Goal: Task Accomplishment & Management: Manage account settings

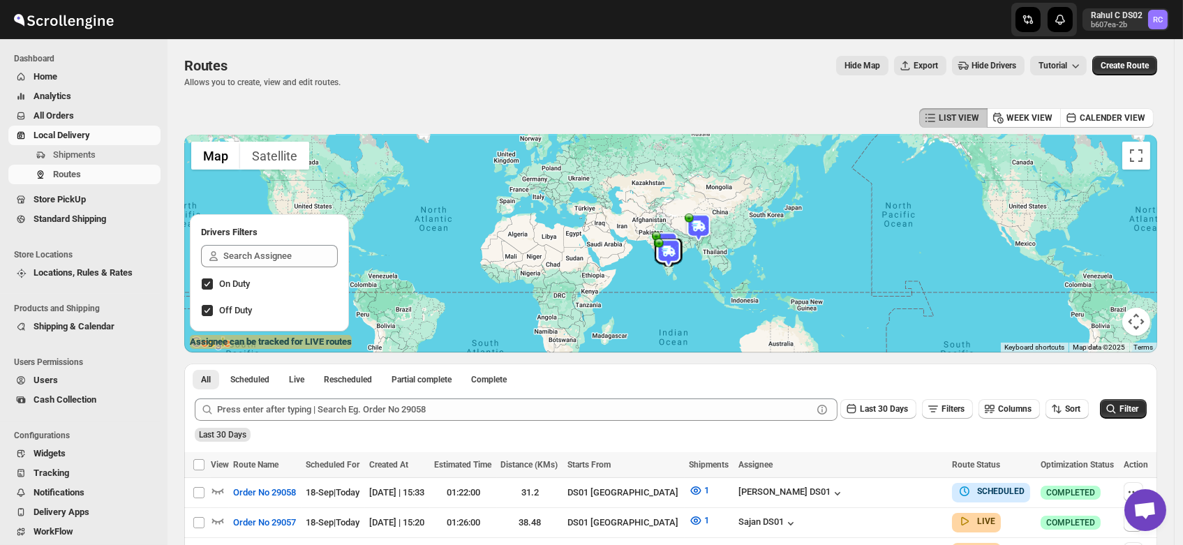
click at [43, 379] on span "Users" at bounding box center [46, 380] width 24 height 10
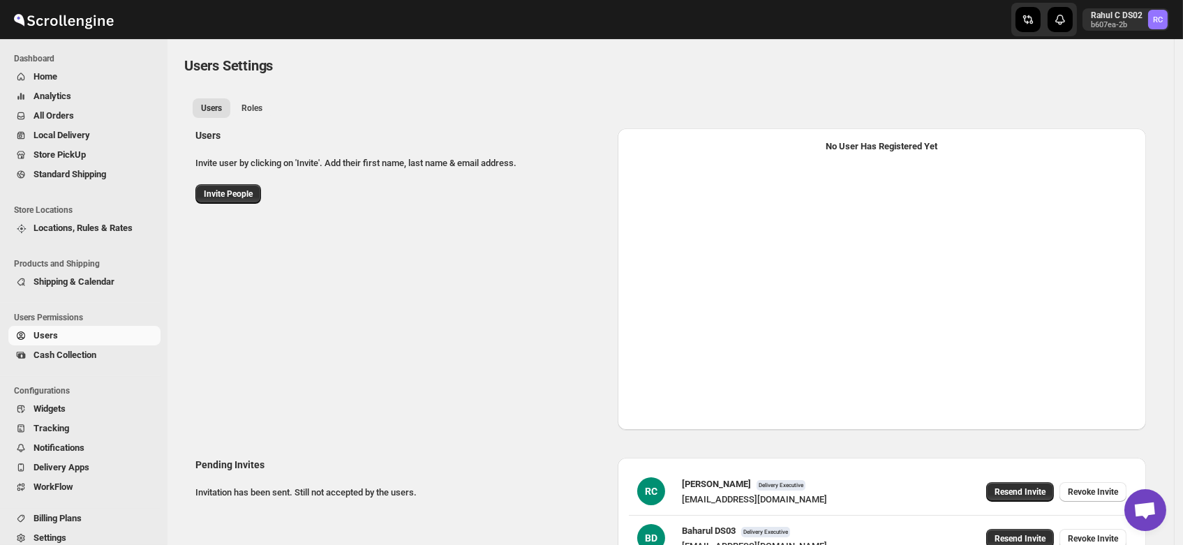
select select "637b767fbaab0276b10c91d5"
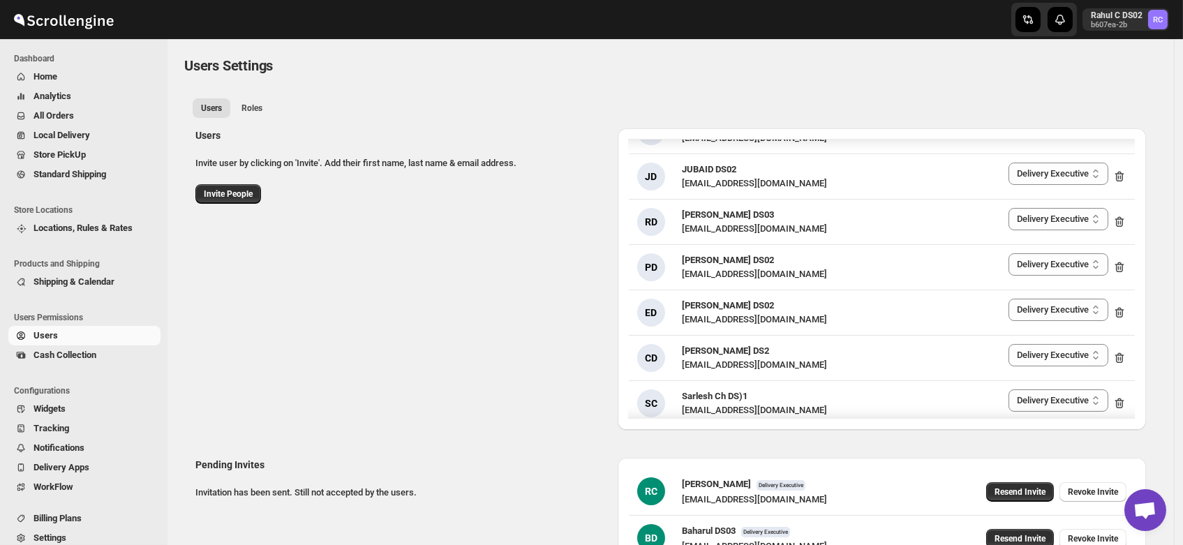
scroll to position [667, 0]
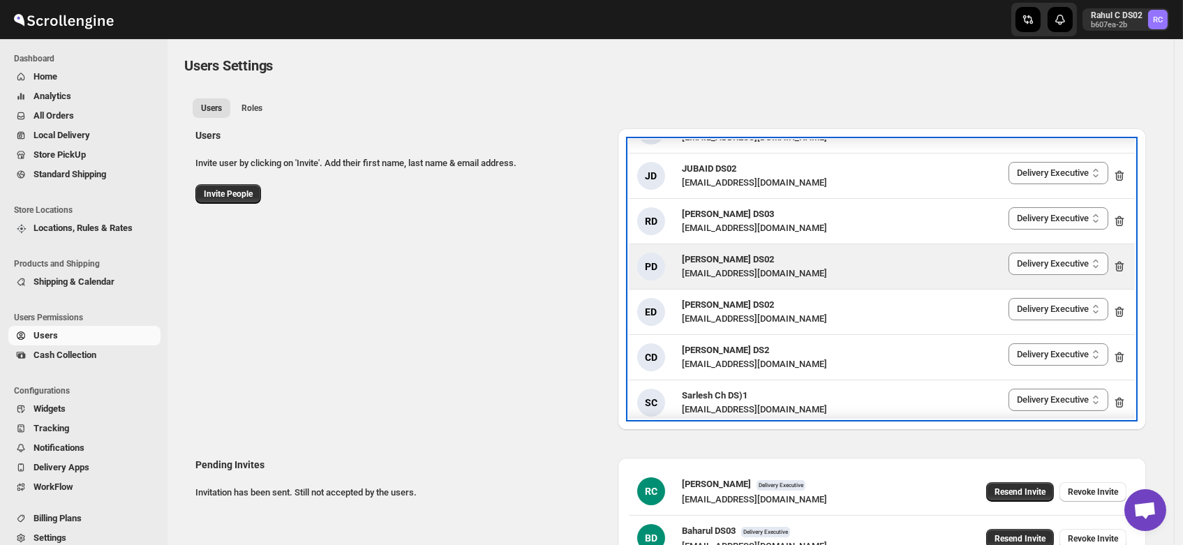
click at [712, 254] on span "[PERSON_NAME] DS02" at bounding box center [728, 259] width 92 height 10
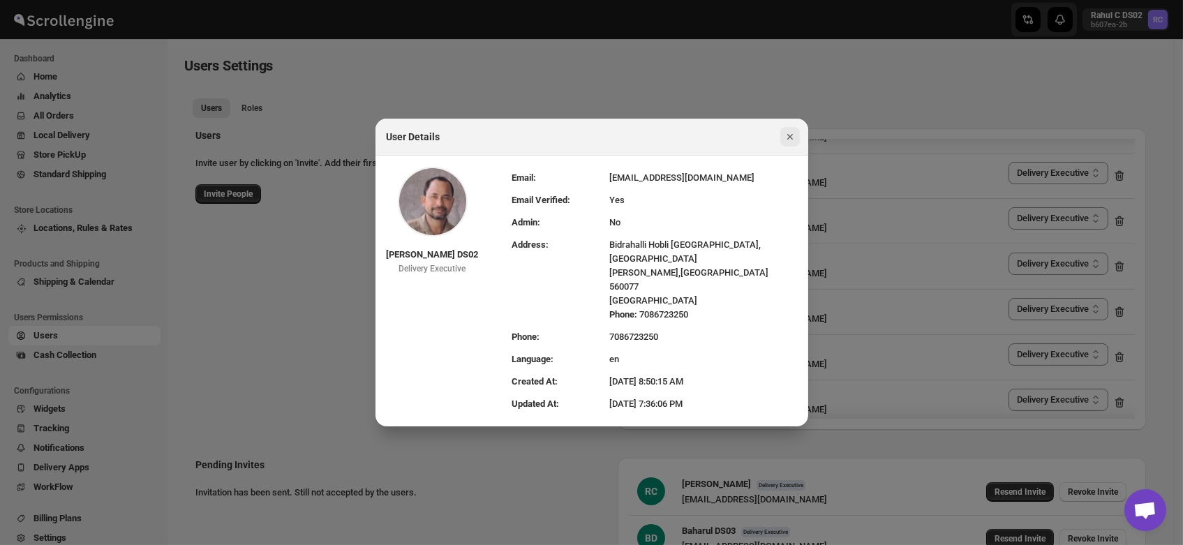
click at [791, 140] on icon "Close" at bounding box center [790, 137] width 6 height 6
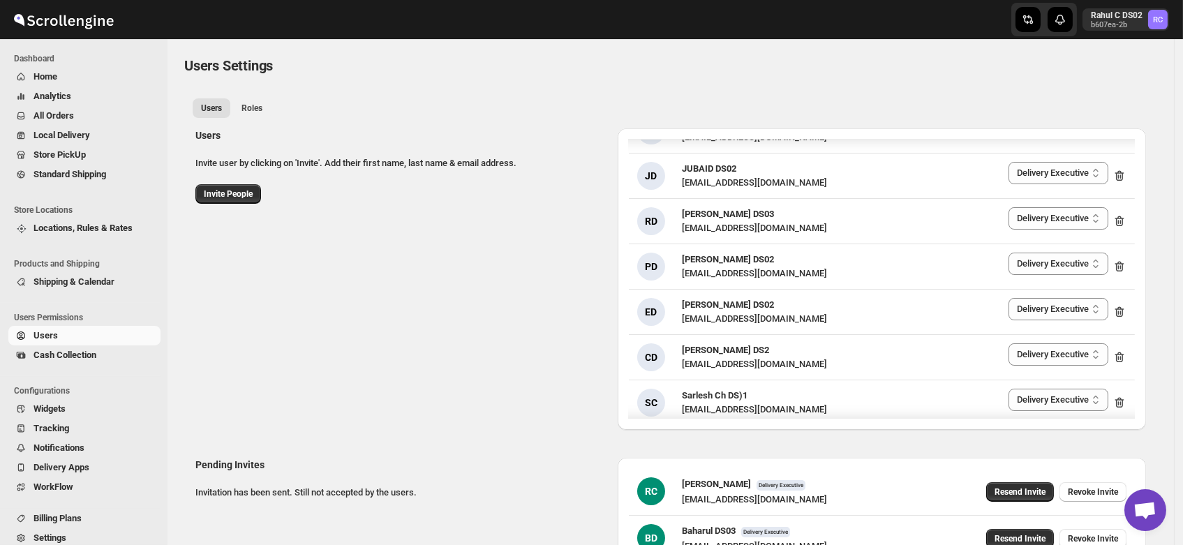
click at [840, 81] on div "Users Settings. This page is ready Users Settings" at bounding box center [670, 65] width 973 height 53
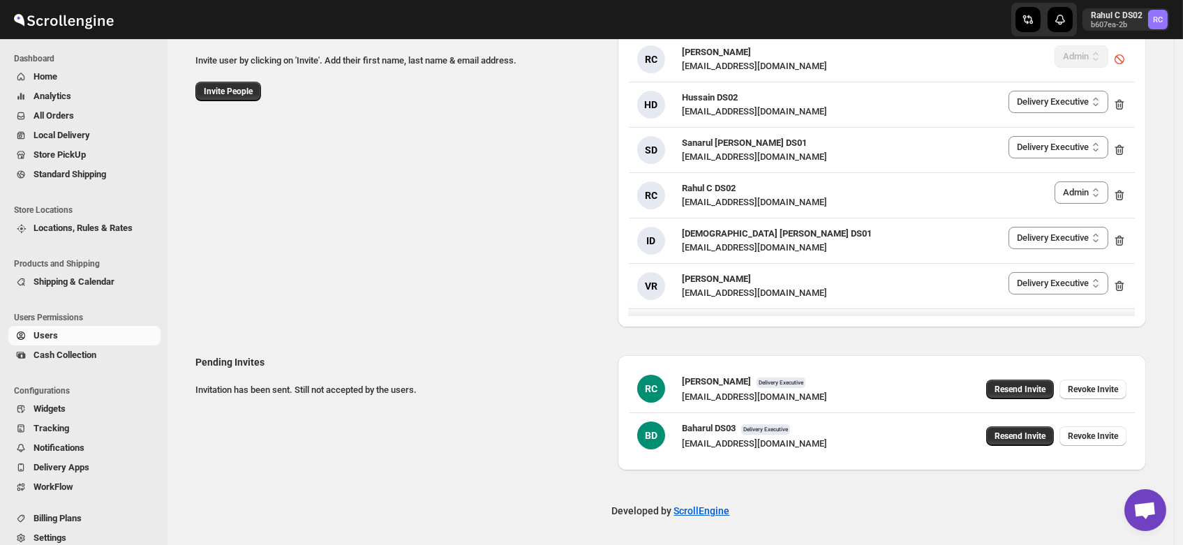
scroll to position [0, 0]
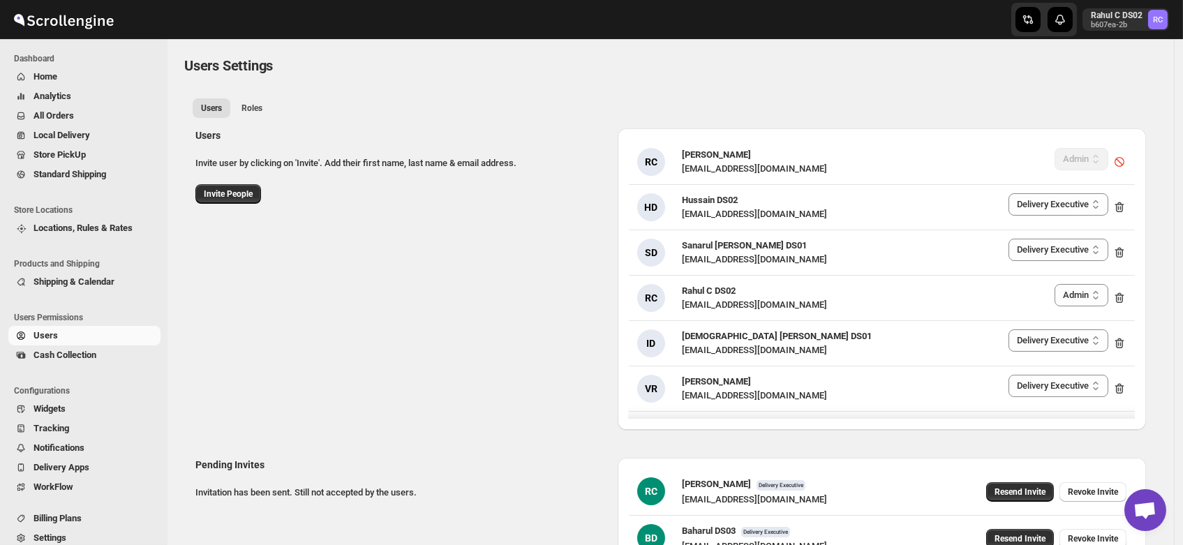
click at [45, 113] on span "All Orders" at bounding box center [54, 115] width 40 height 10
